Goal: Task Accomplishment & Management: Use online tool/utility

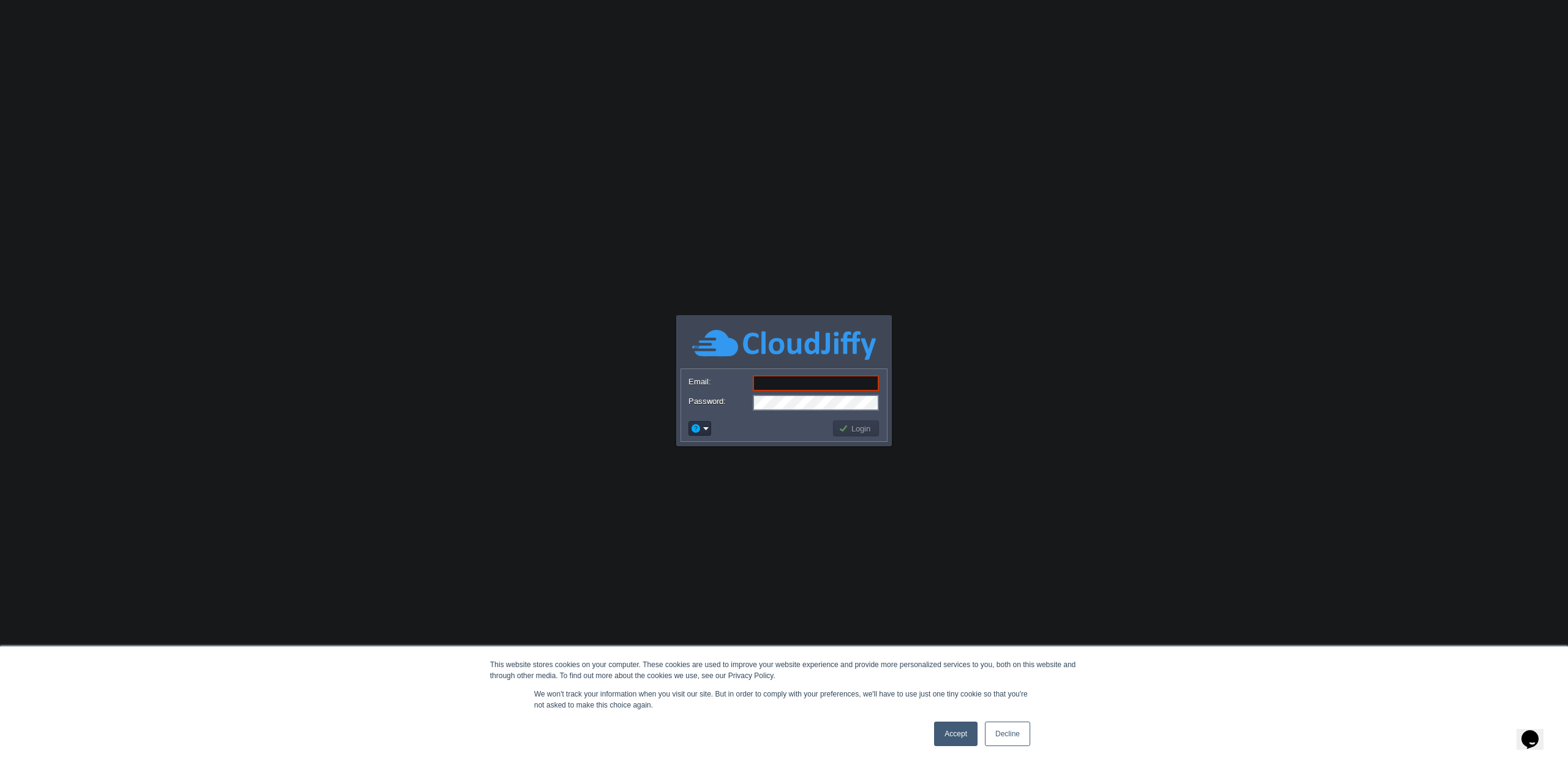
type input "[PERSON_NAME][EMAIL_ADDRESS][PERSON_NAME][DOMAIN_NAME]"
click at [856, 429] on button "Login" at bounding box center [856, 429] width 36 height 11
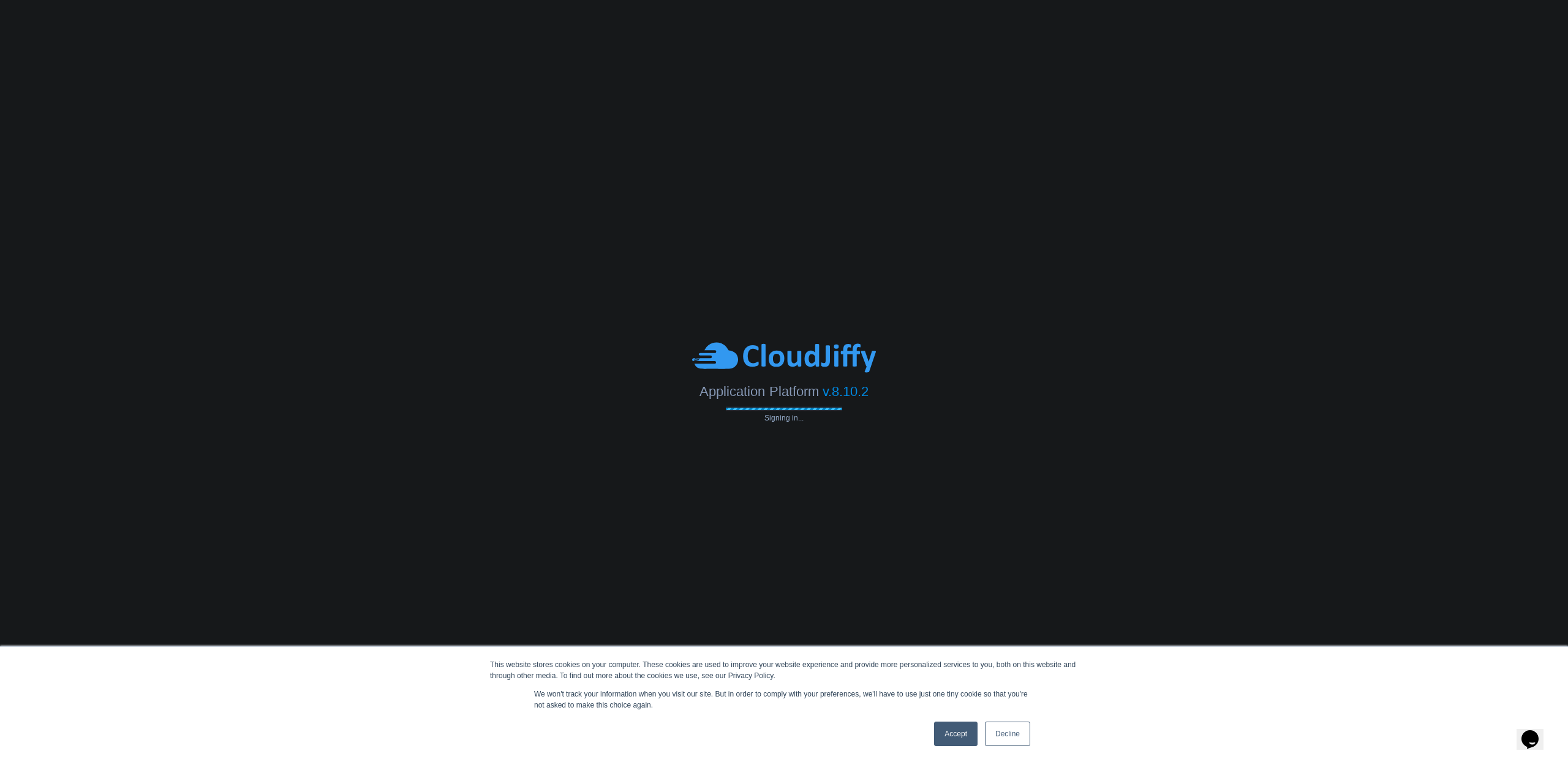
scroll to position [0, 0]
click at [955, 734] on link "Accept" at bounding box center [955, 734] width 43 height 24
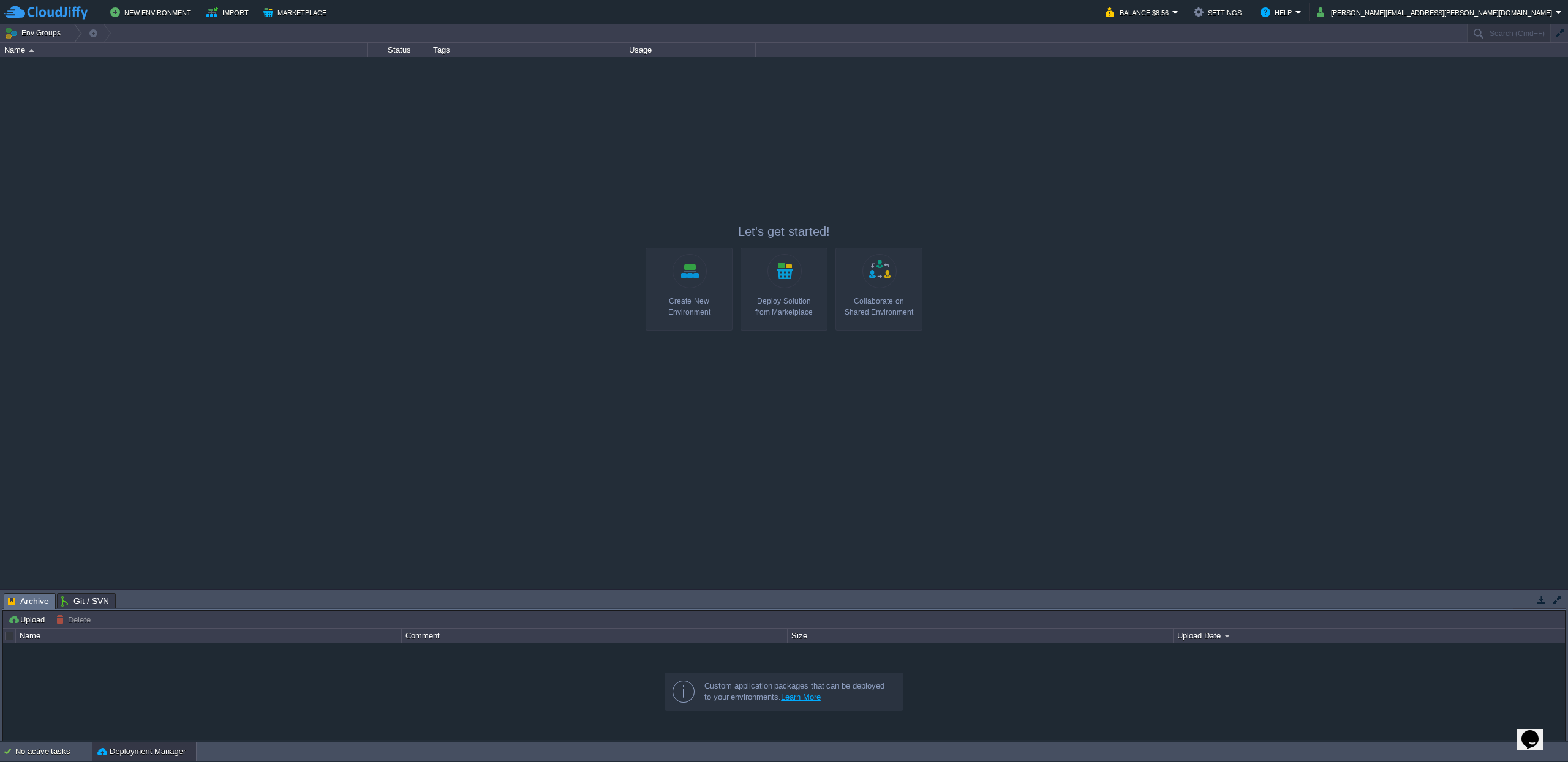
click at [708, 283] on link "Create New Environment" at bounding box center [688, 290] width 87 height 83
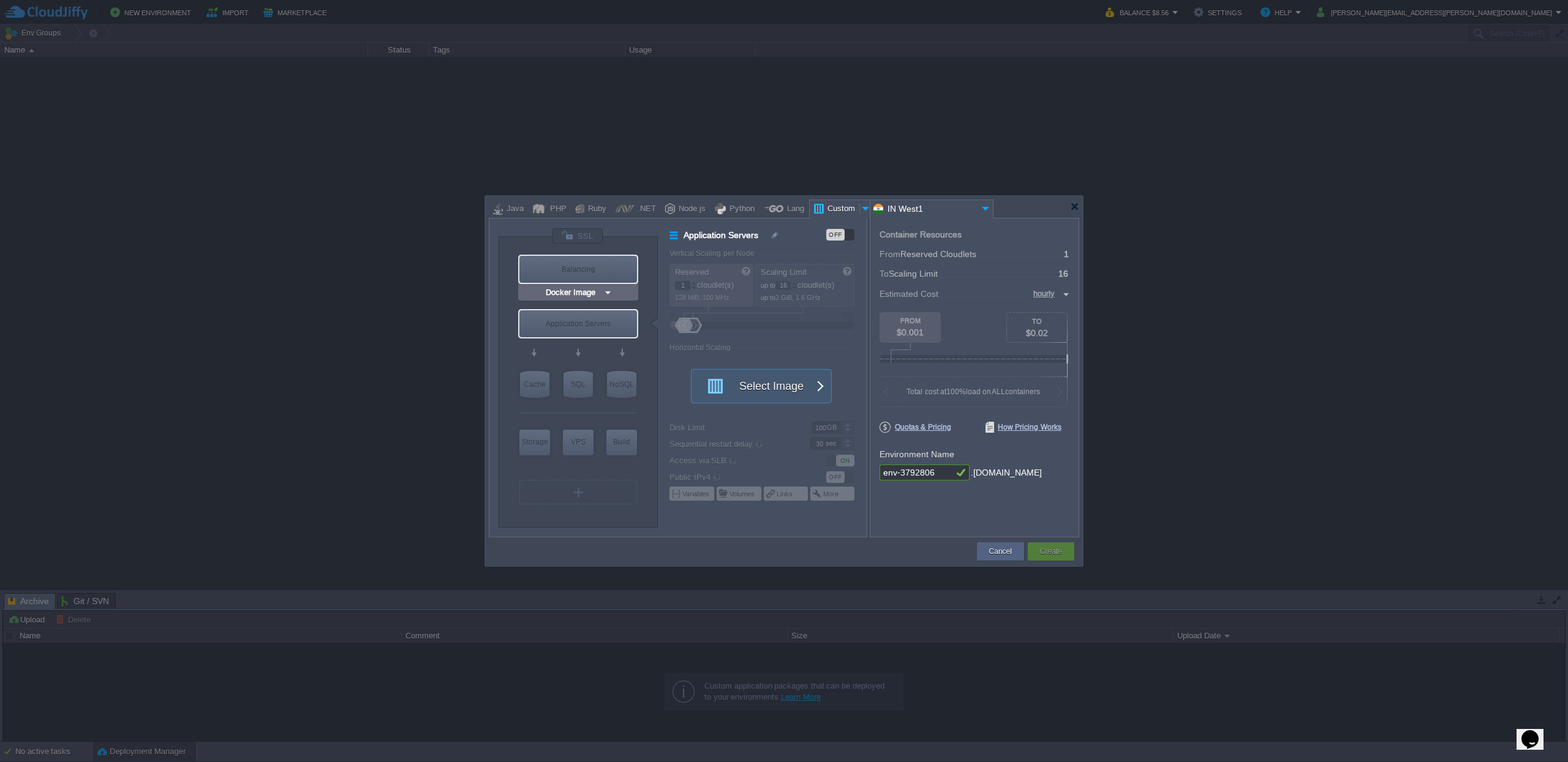
click at [594, 273] on div "Balancing" at bounding box center [578, 269] width 117 height 27
type input "Load Balancer"
type input "4"
type input "Select Image"
type input "Stateful"
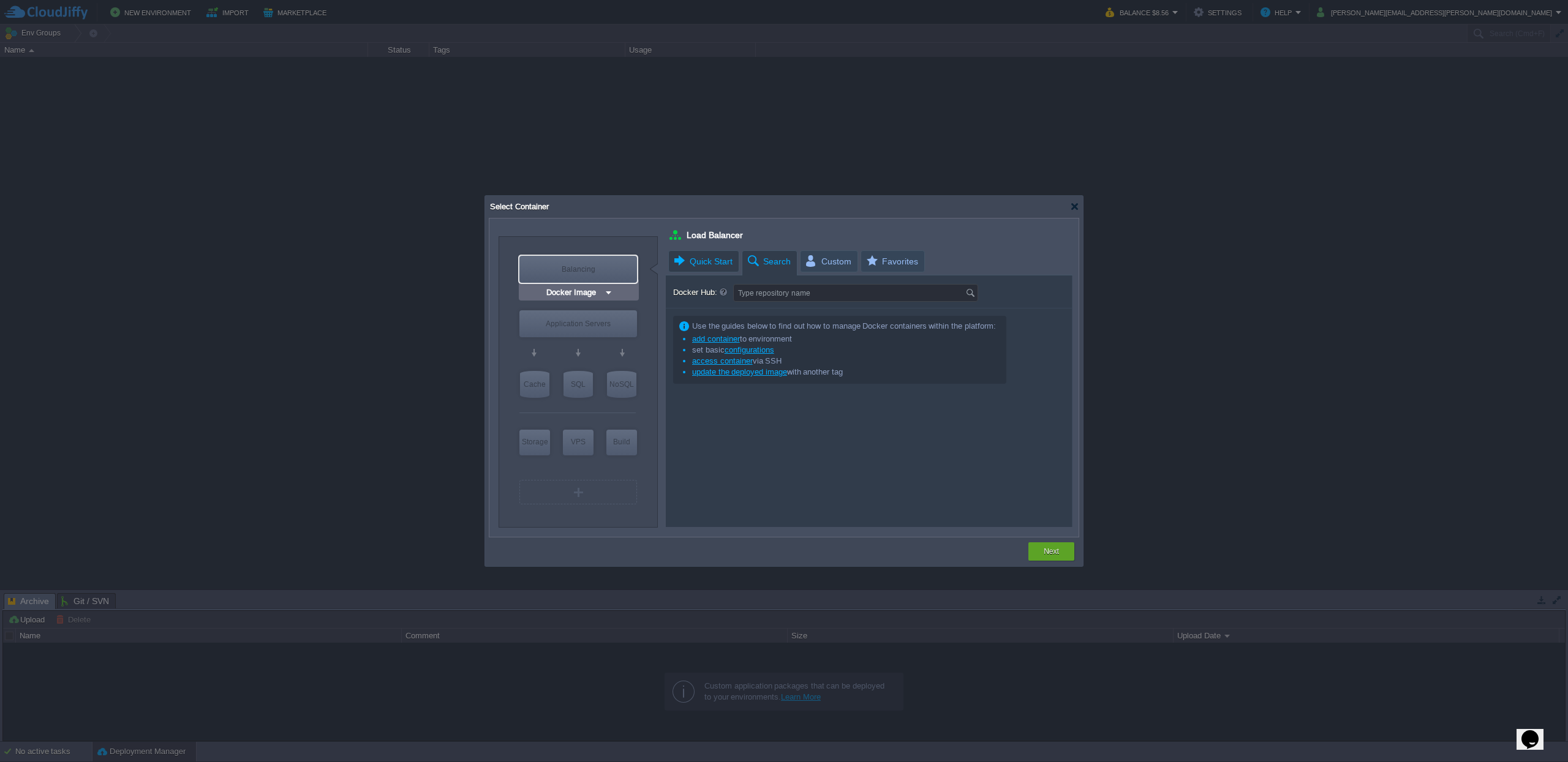
click at [697, 268] on span "Quick Start" at bounding box center [703, 261] width 60 height 21
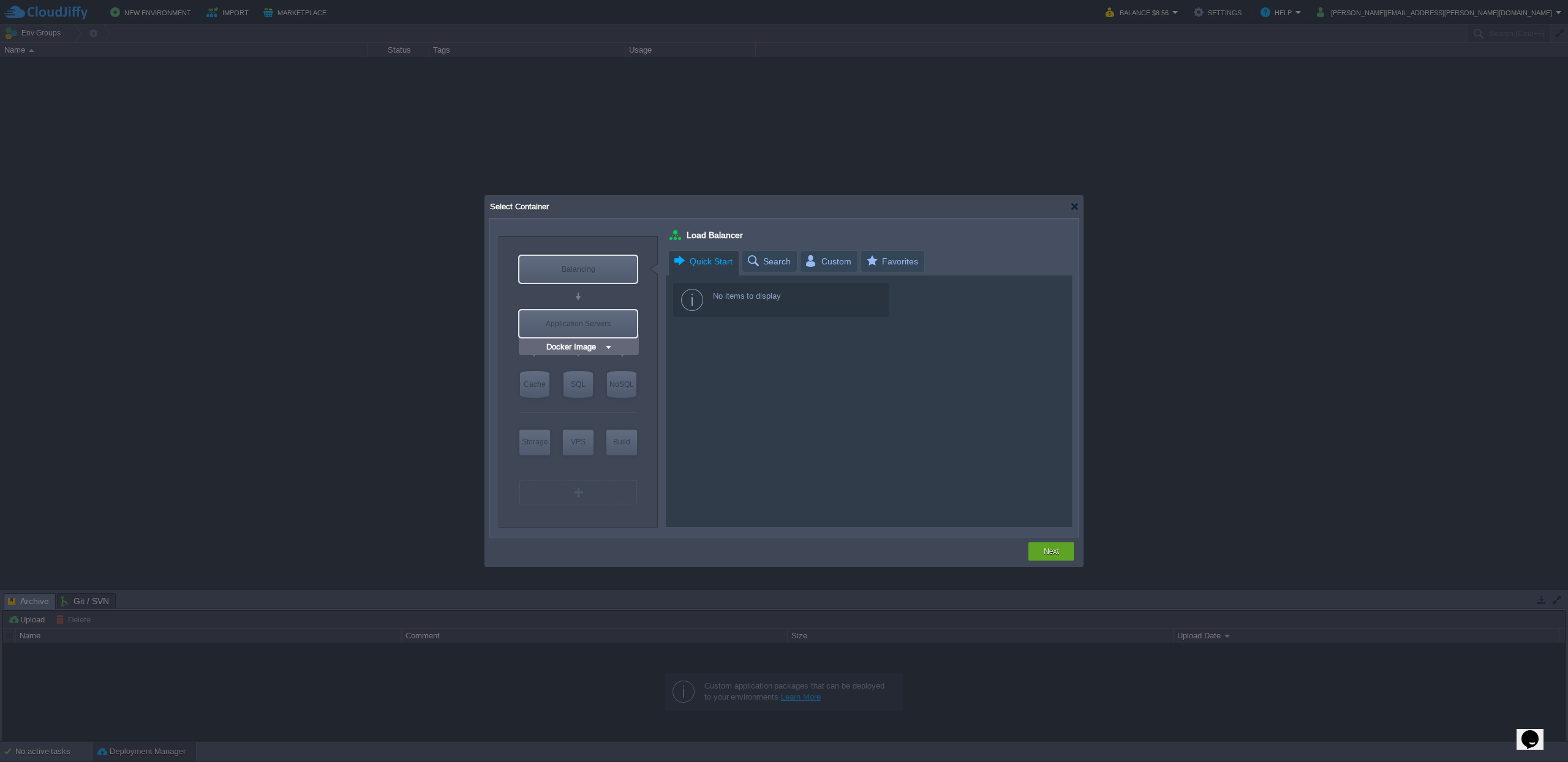
click at [620, 318] on div "Application Servers" at bounding box center [578, 323] width 117 height 27
type input "Application Servers"
type input "16"
type input "Stateless"
type input "Application Servers"
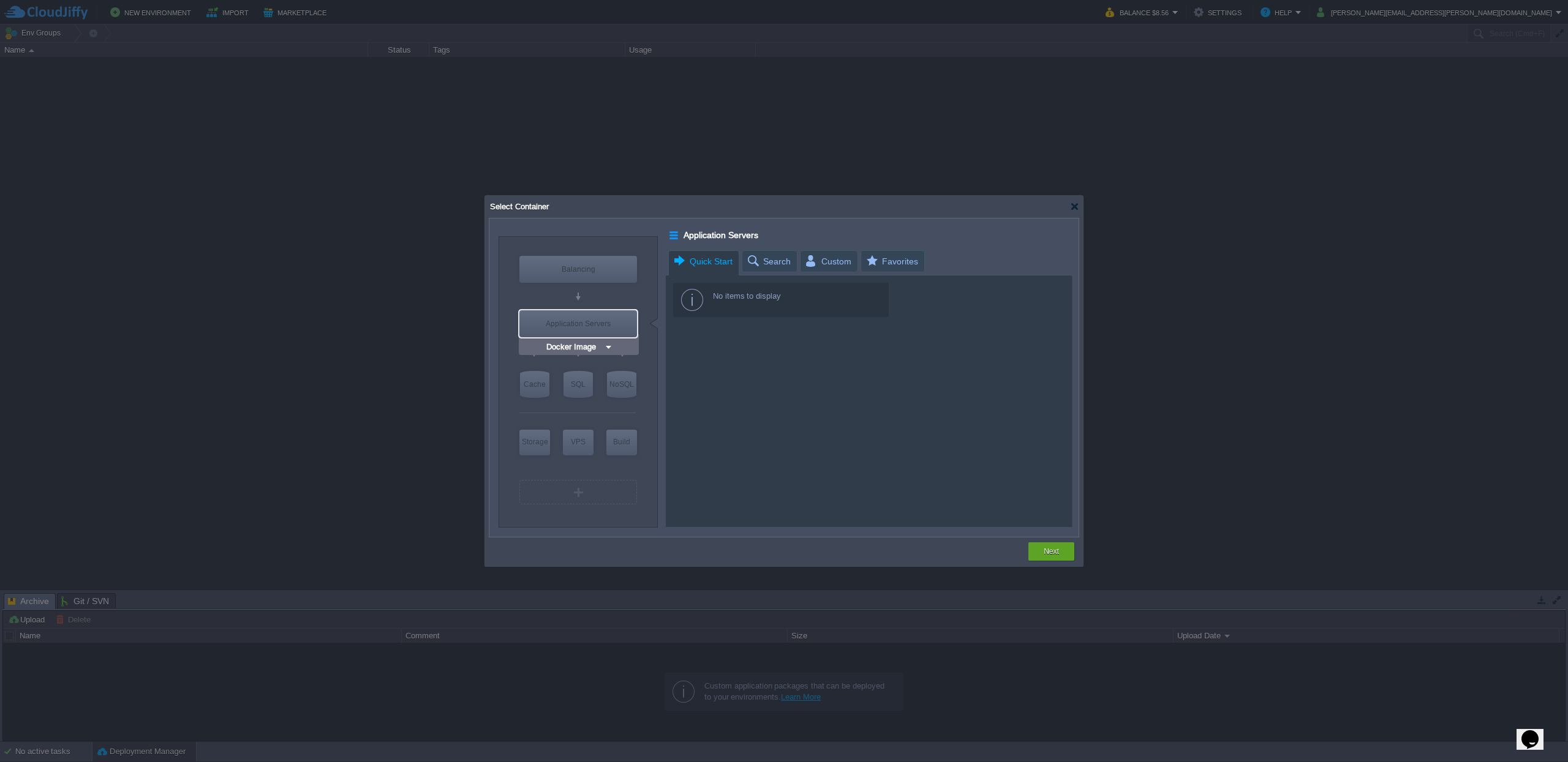
click at [569, 318] on div "Application Servers" at bounding box center [578, 323] width 117 height 27
click at [608, 500] on div "VM" at bounding box center [578, 492] width 117 height 24
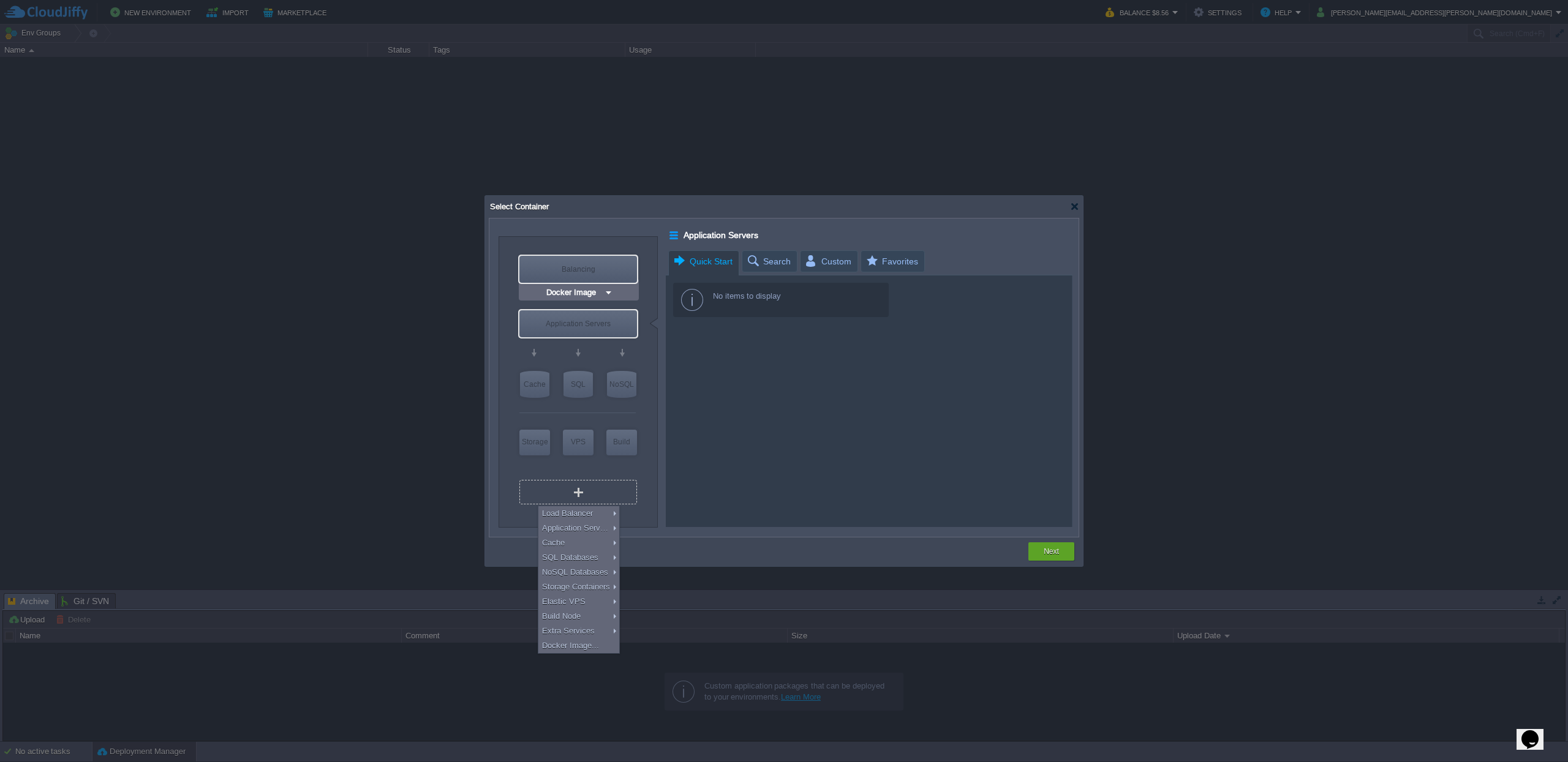
type input "Select Image"
click at [577, 278] on div "Balancing" at bounding box center [578, 269] width 117 height 27
type input "Load Balancer"
type input "4"
type input "Select Image"
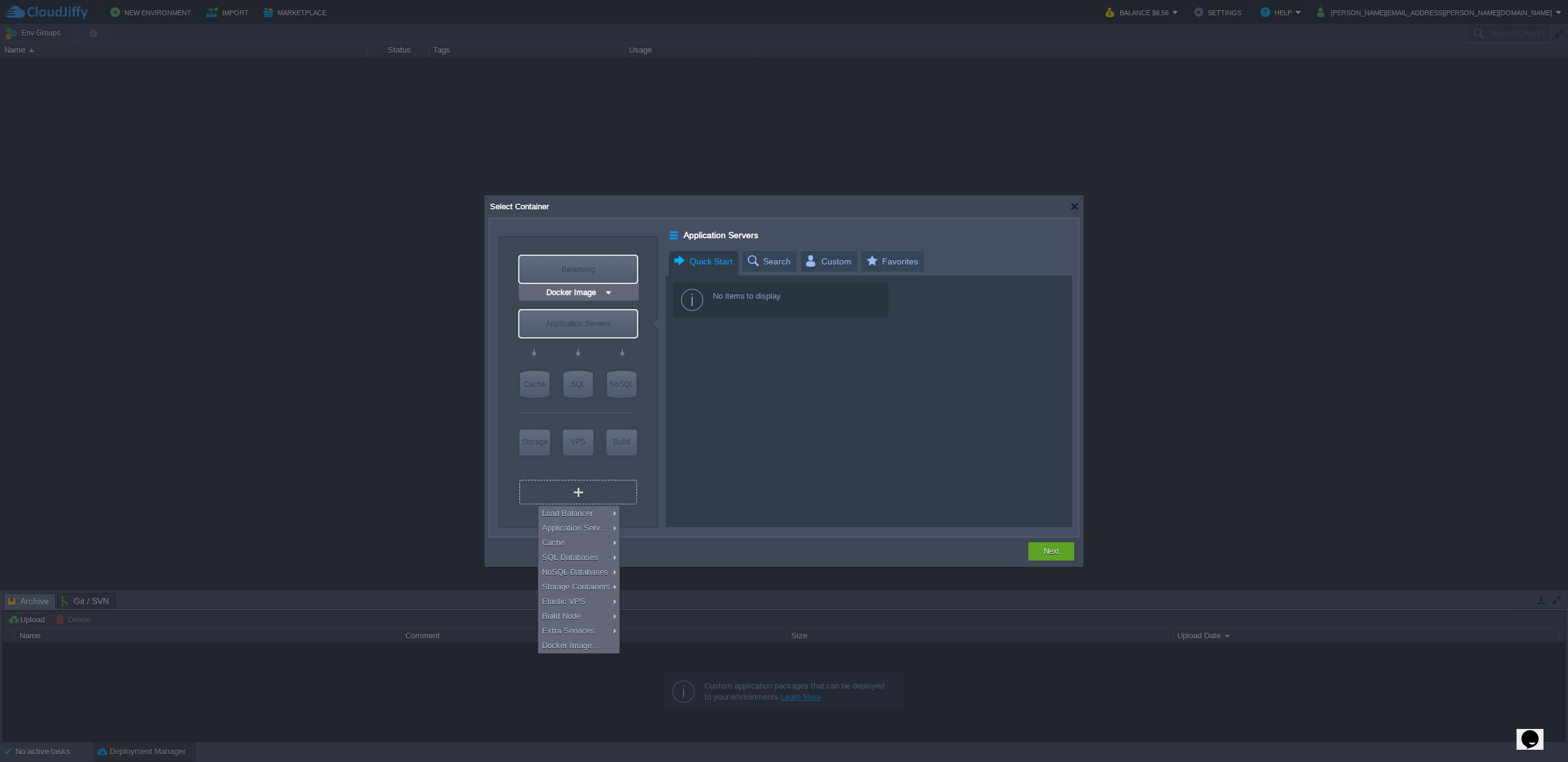
type input "Stateful"
type input "Load Balancer"
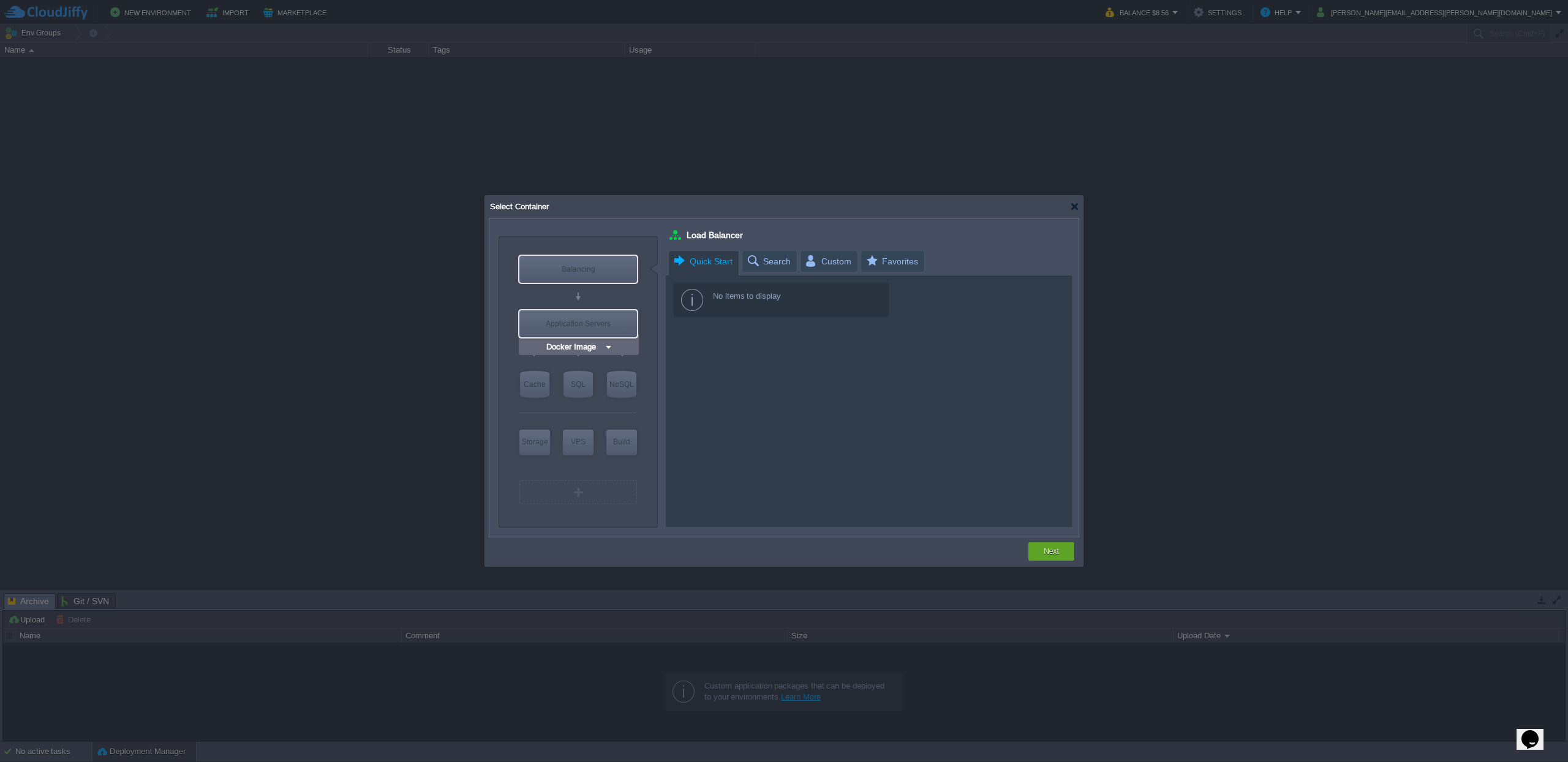
click at [571, 322] on div "Application Servers" at bounding box center [578, 323] width 117 height 27
type input "Application Servers"
type input "16"
type input "Stateless"
type input "Application Servers"
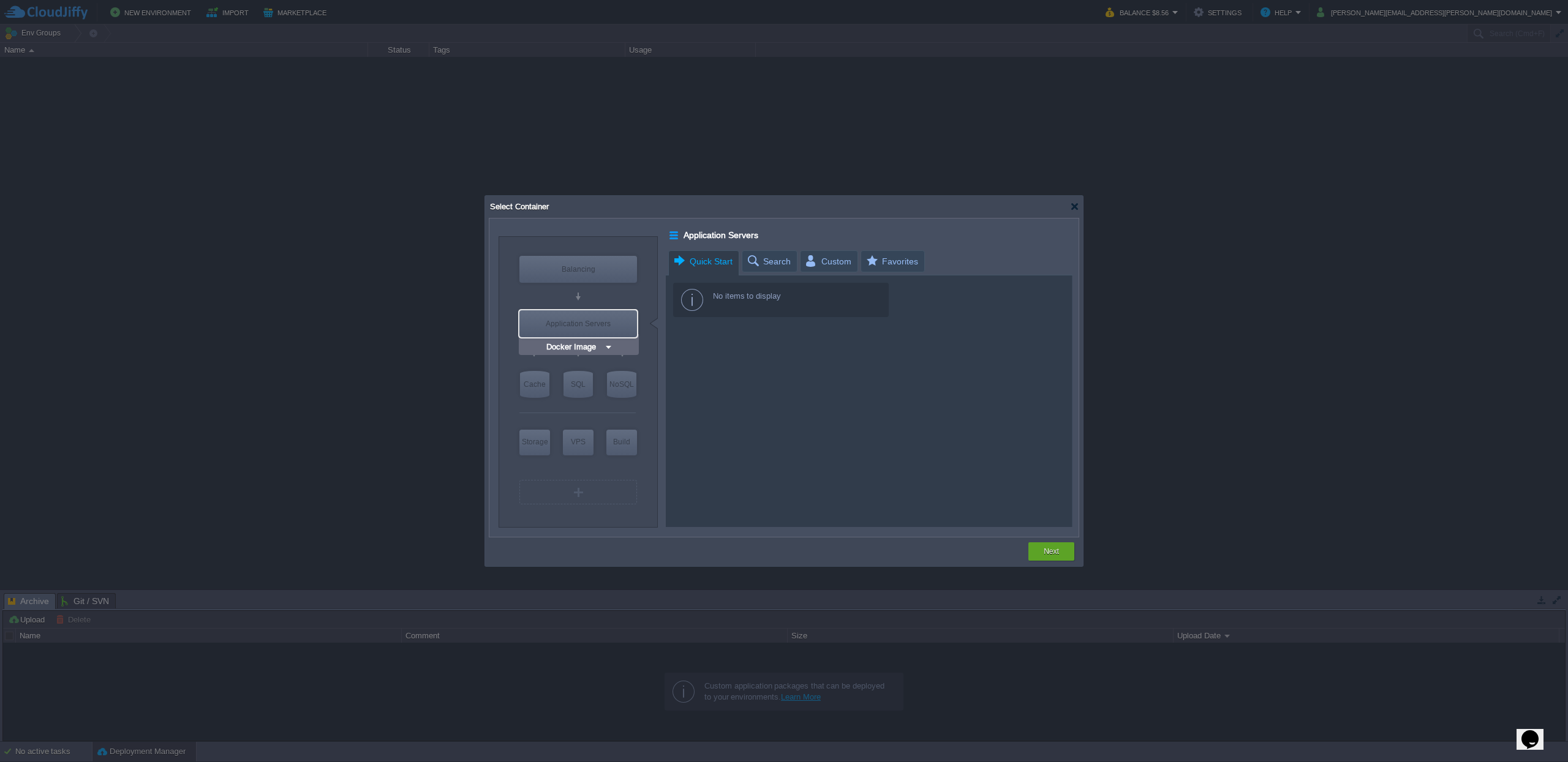
click at [596, 325] on div "Application Servers" at bounding box center [578, 323] width 117 height 27
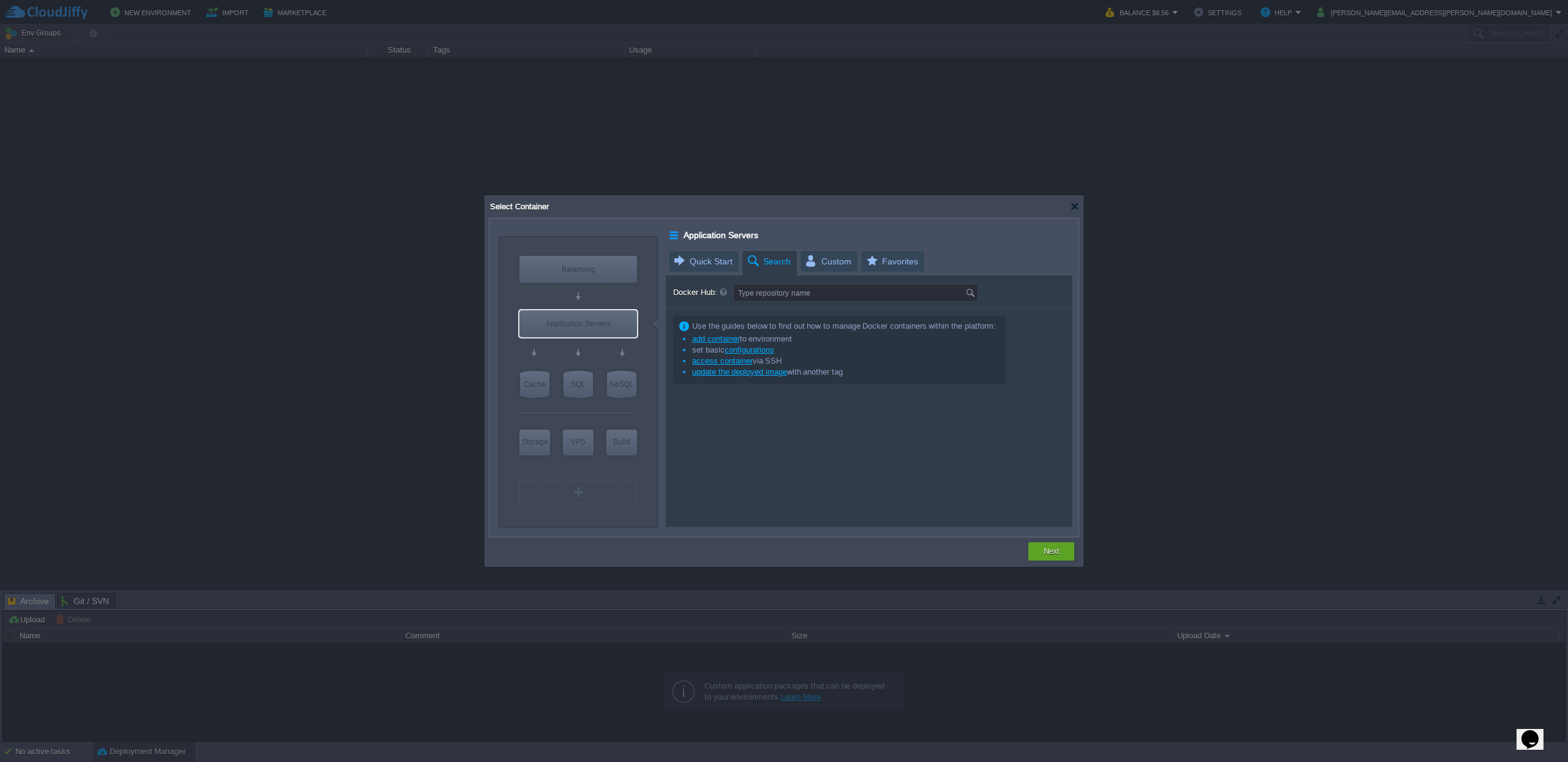
drag, startPoint x: 765, startPoint y: 261, endPoint x: 786, endPoint y: 261, distance: 21.0
click at [765, 261] on span "Search" at bounding box center [768, 261] width 45 height 21
click at [836, 260] on span "Custom" at bounding box center [828, 261] width 47 height 21
click at [882, 261] on span "Favorites" at bounding box center [891, 261] width 53 height 21
click at [564, 487] on div "VM" at bounding box center [578, 492] width 117 height 24
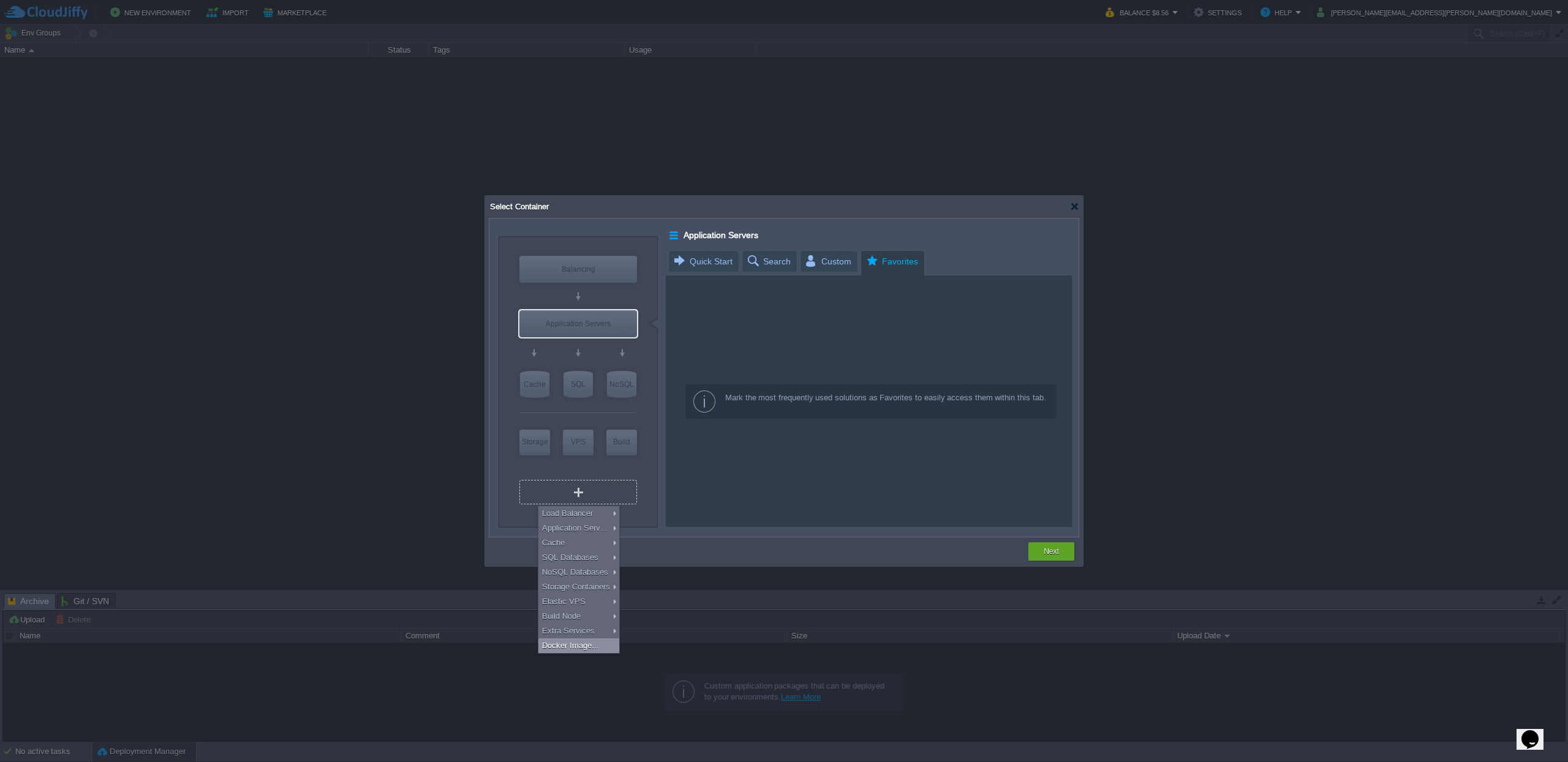
click at [558, 642] on div "Docker Image..." at bounding box center [578, 646] width 81 height 15
type input "Docker Image"
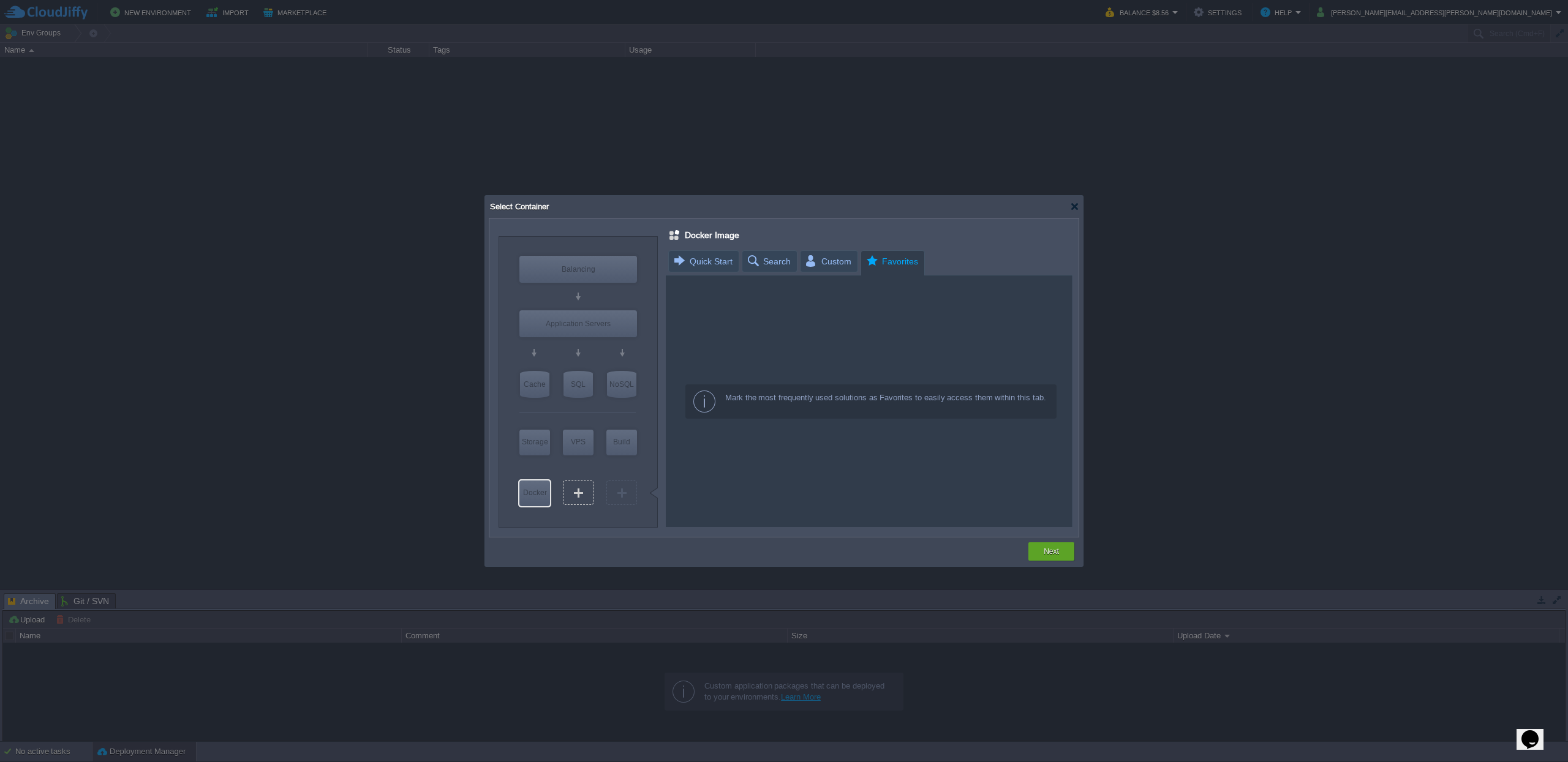
type input "Select Image"
click at [573, 495] on div "VM" at bounding box center [578, 493] width 31 height 24
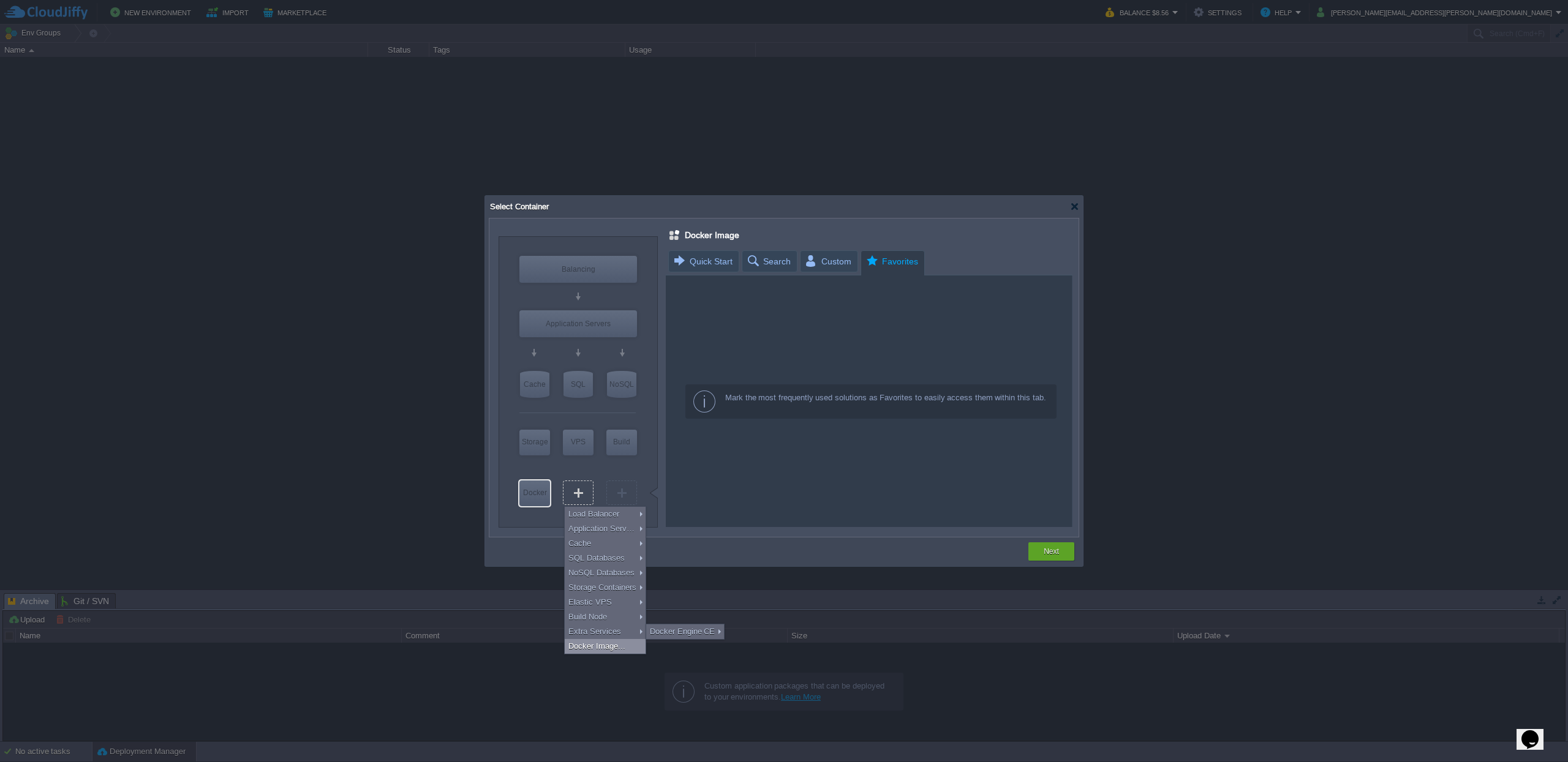
click at [596, 639] on div "Docker Image..." at bounding box center [604, 646] width 81 height 15
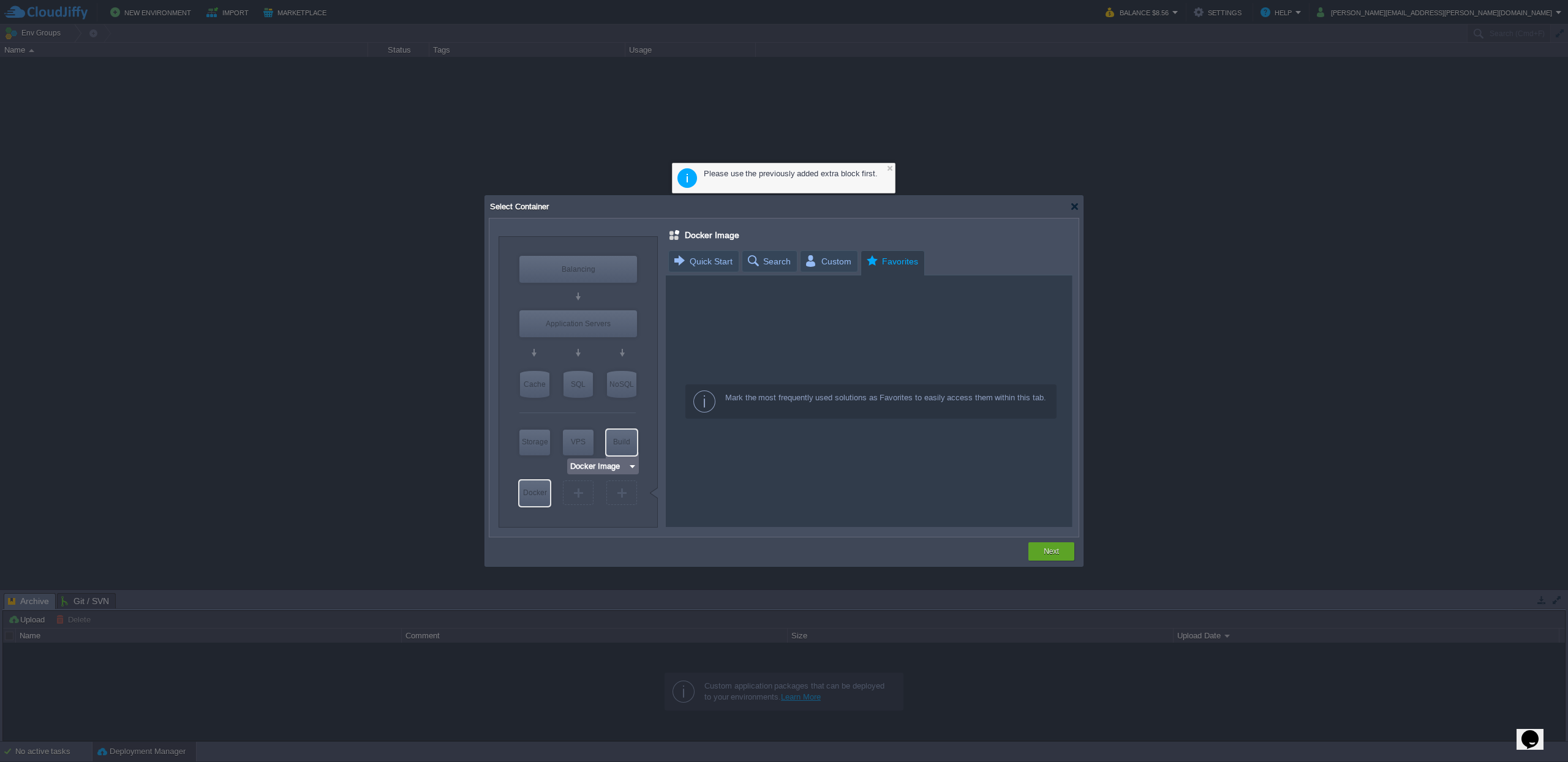
type input "Select Image"
click at [586, 493] on div "VM" at bounding box center [578, 493] width 31 height 24
